Goal: Find specific page/section: Find specific page/section

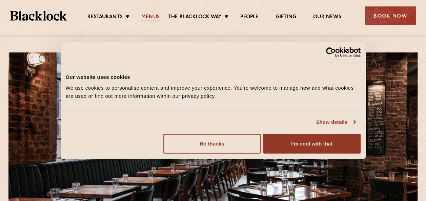
click at [151, 16] on link "Menus" at bounding box center [150, 17] width 18 height 7
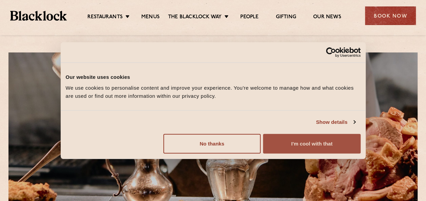
click at [305, 145] on button "I'm cool with that" at bounding box center [311, 144] width 97 height 20
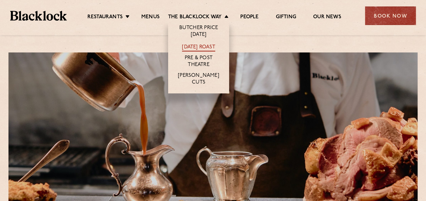
click at [199, 45] on link "[DATE] Roast" at bounding box center [198, 47] width 33 height 7
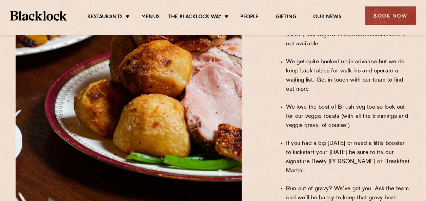
scroll to position [592, 0]
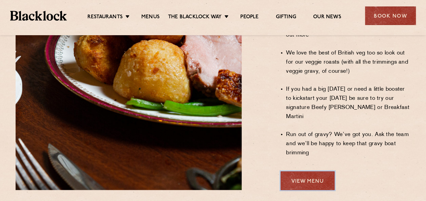
click at [301, 172] on link "View Menu" at bounding box center [308, 181] width 54 height 19
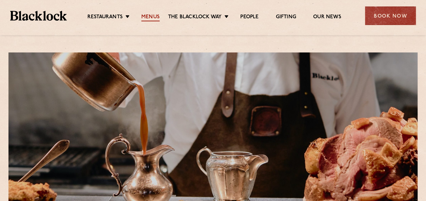
click at [146, 16] on link "Menus" at bounding box center [150, 17] width 18 height 7
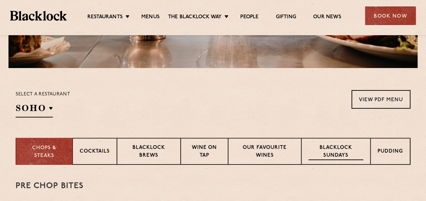
click at [335, 148] on p "Blacklock Sundays" at bounding box center [336, 152] width 55 height 16
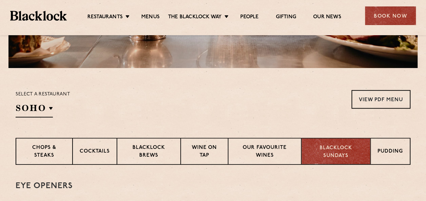
click at [335, 148] on p "Blacklock Sundays" at bounding box center [336, 152] width 55 height 15
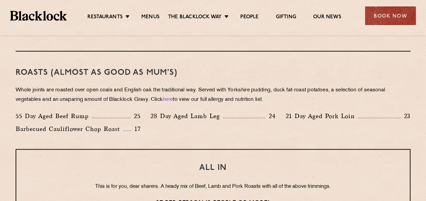
scroll to position [452, 0]
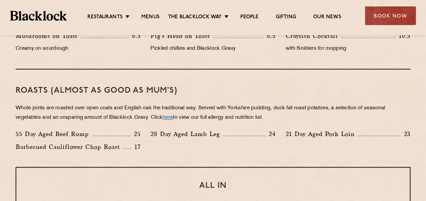
click at [173, 117] on link "here" at bounding box center [168, 117] width 10 height 5
